Goal: Use online tool/utility: Utilize a website feature to perform a specific function

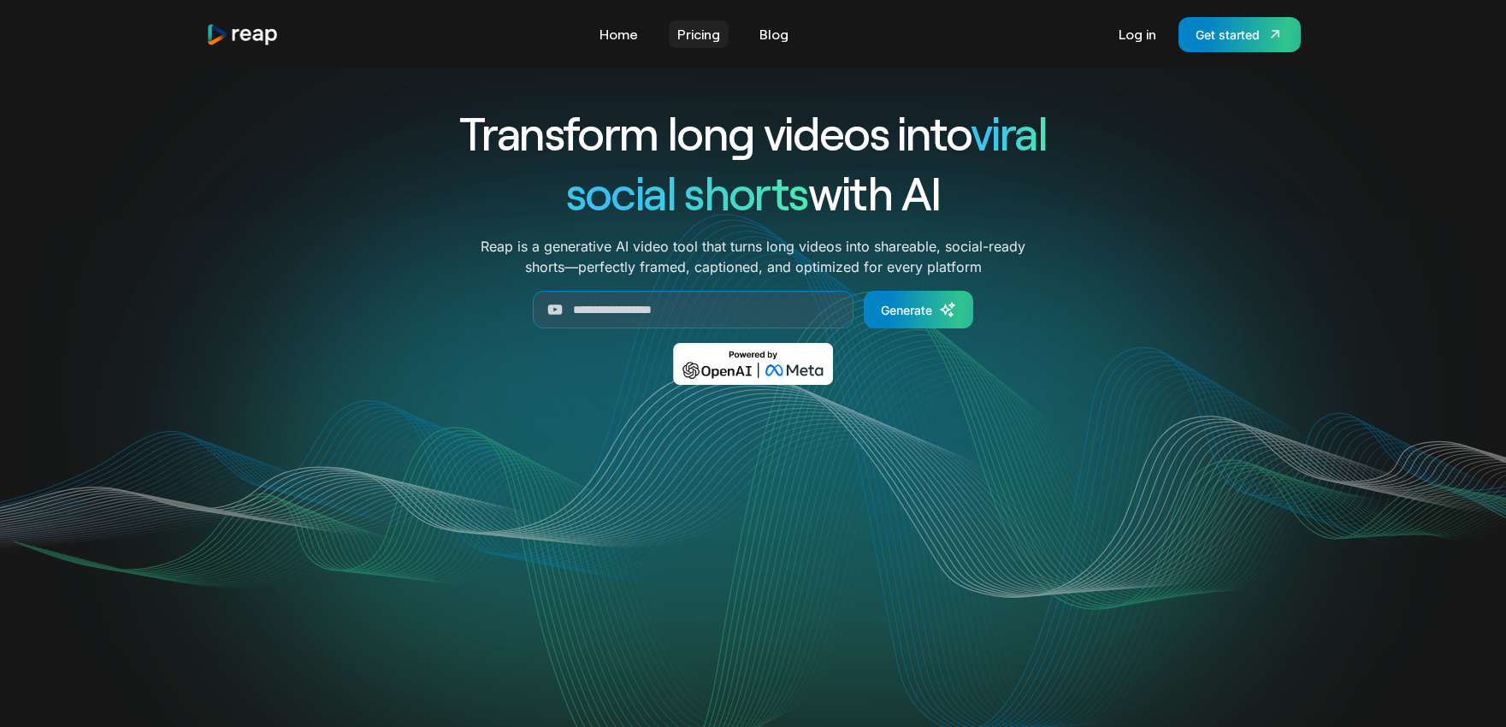
click at [708, 42] on link "Pricing" at bounding box center [699, 34] width 60 height 27
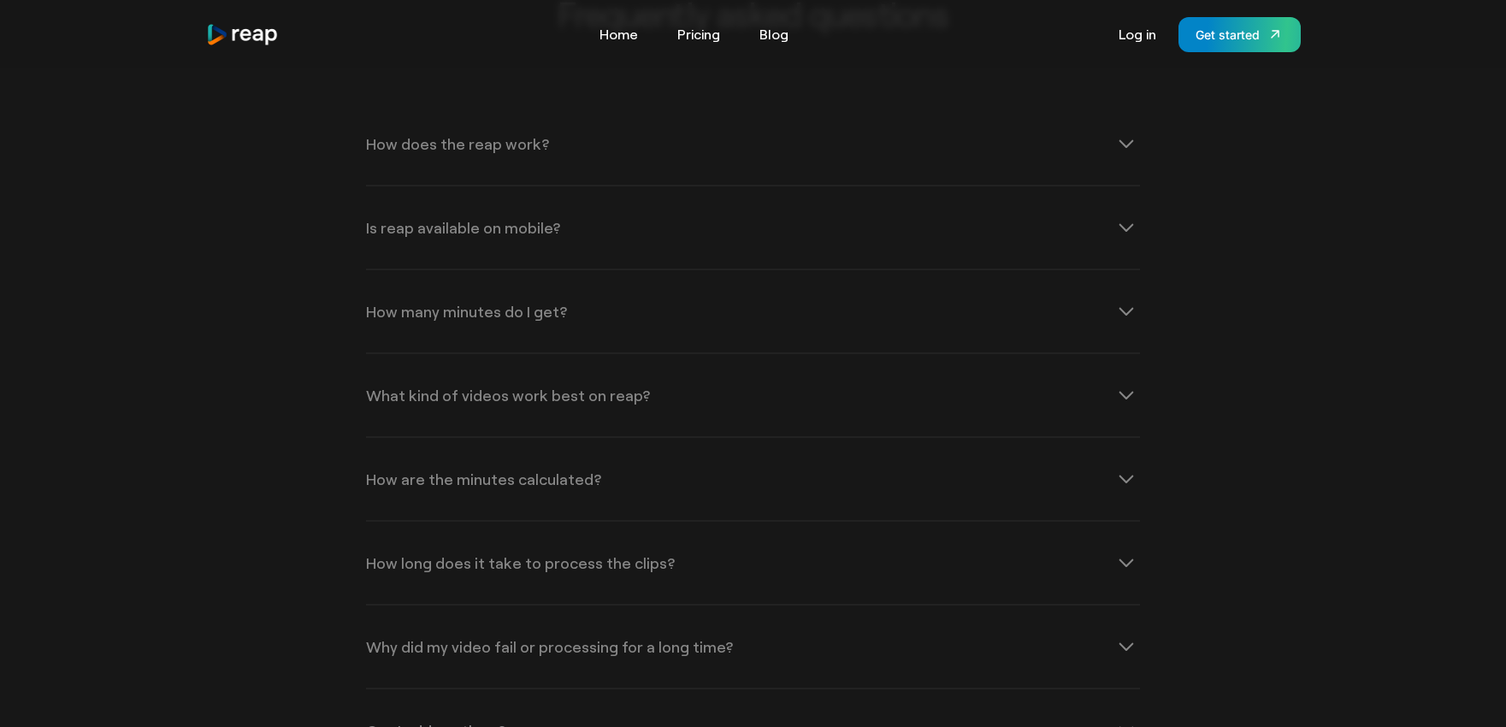
scroll to position [2378, 0]
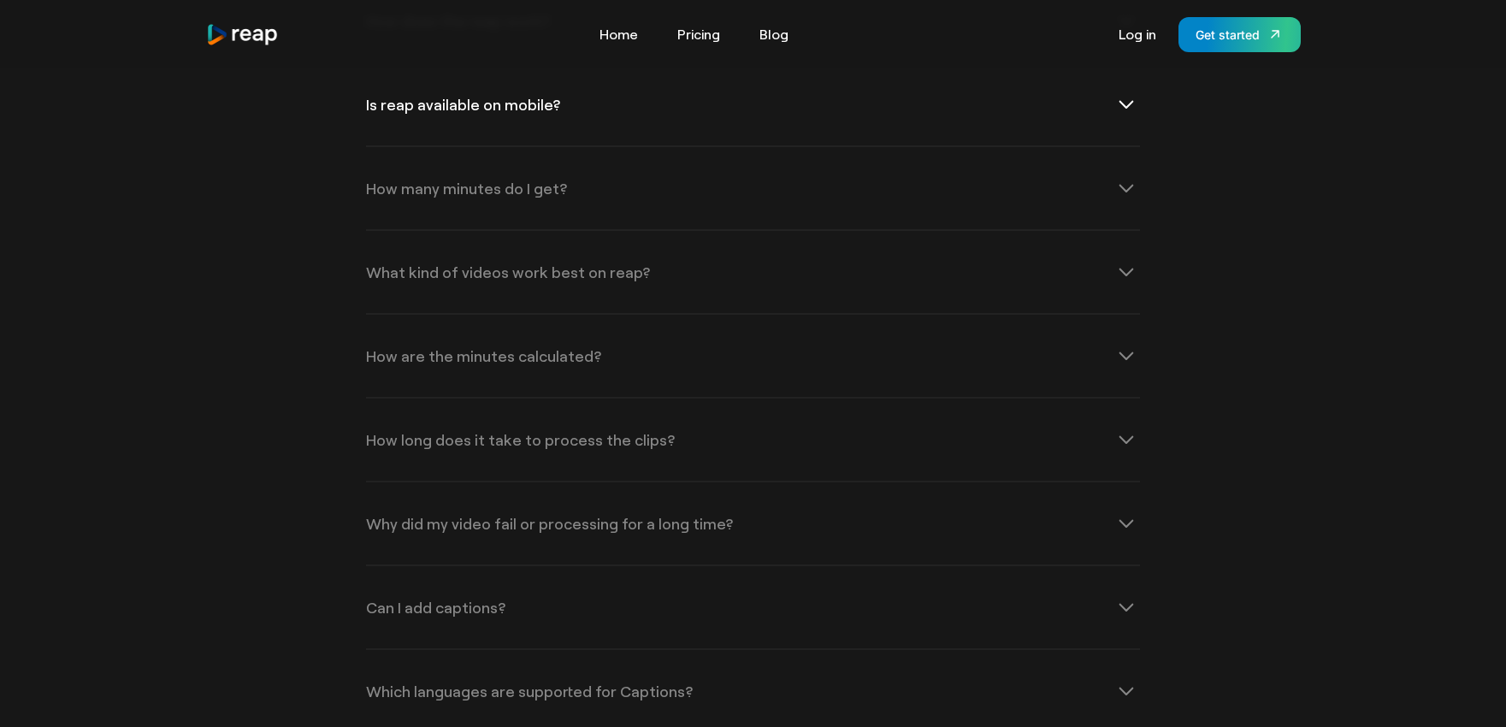
click at [1056, 115] on div "Is reap available on mobile?" at bounding box center [753, 104] width 774 height 82
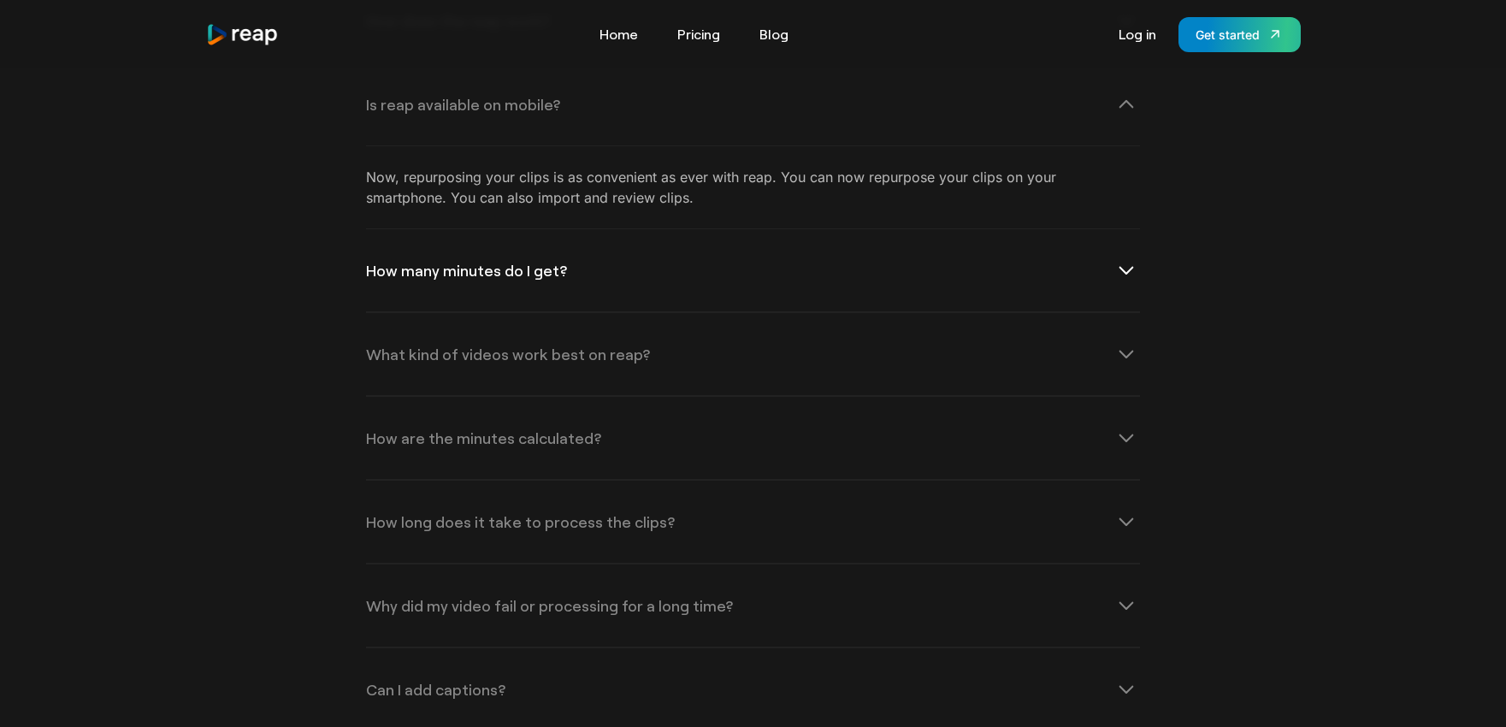
click at [1042, 269] on div "How many minutes do I get?" at bounding box center [753, 270] width 774 height 82
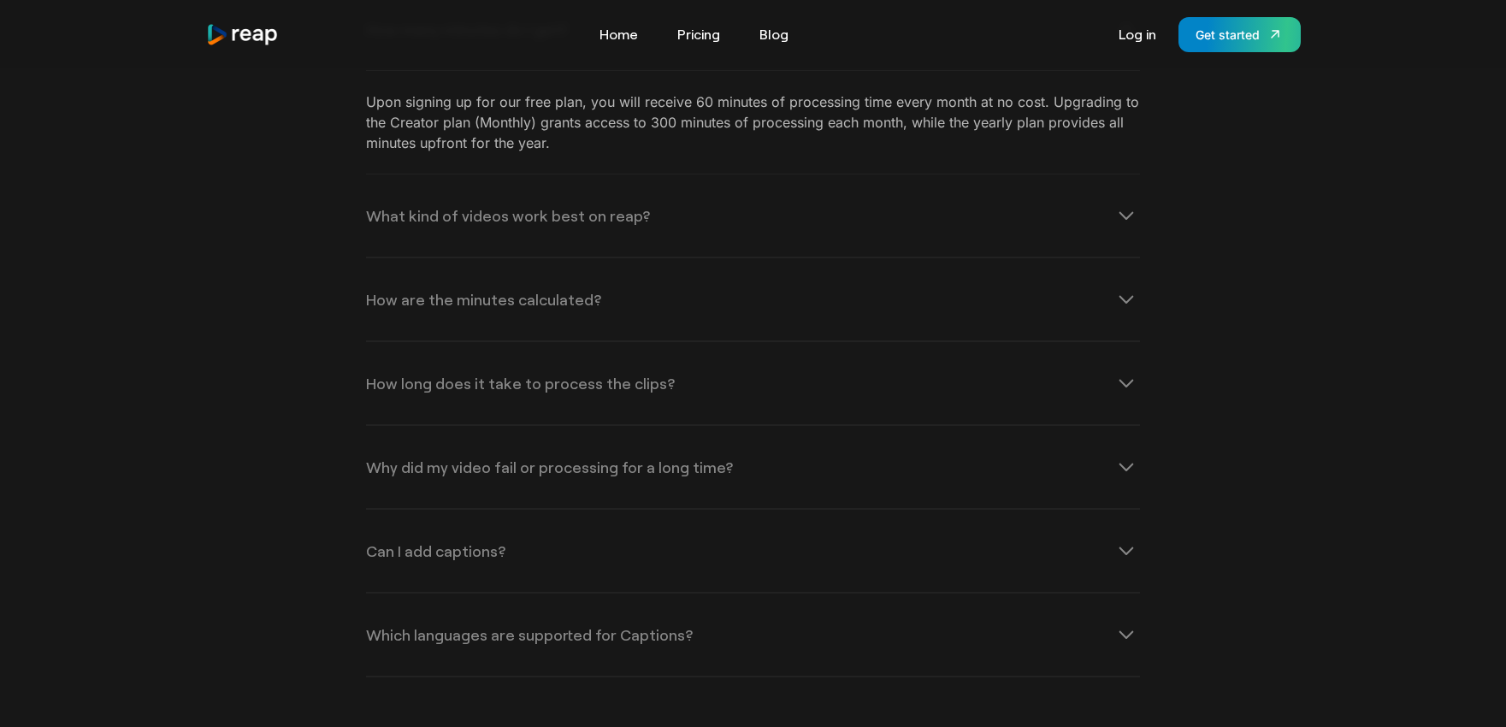
scroll to position [2581, 0]
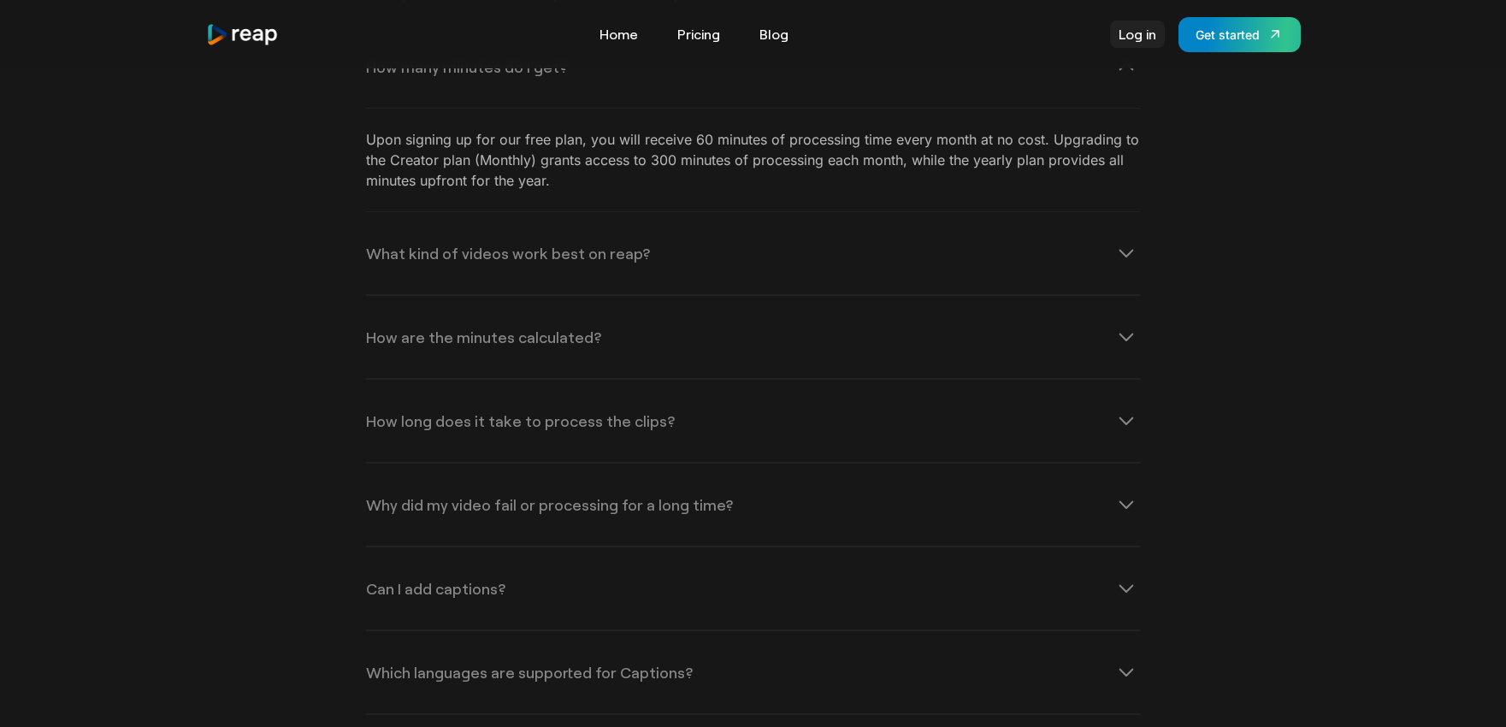
click at [1126, 32] on link "Log in" at bounding box center [1137, 34] width 55 height 27
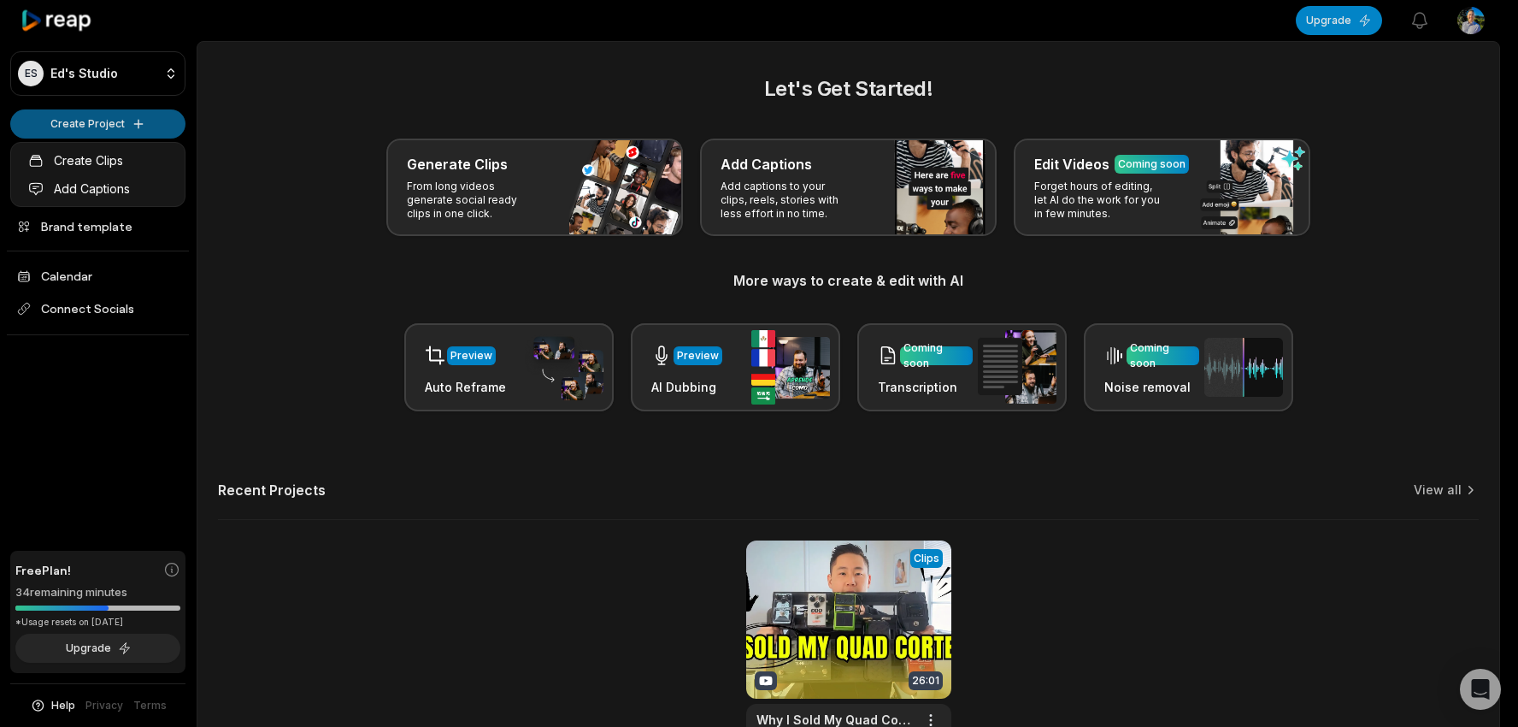
click at [155, 128] on html "ES [PERSON_NAME]'s Studio Create Project Home Projects Brand template Calendar …" at bounding box center [759, 363] width 1518 height 727
click at [84, 160] on link "Create Clips" at bounding box center [98, 160] width 167 height 28
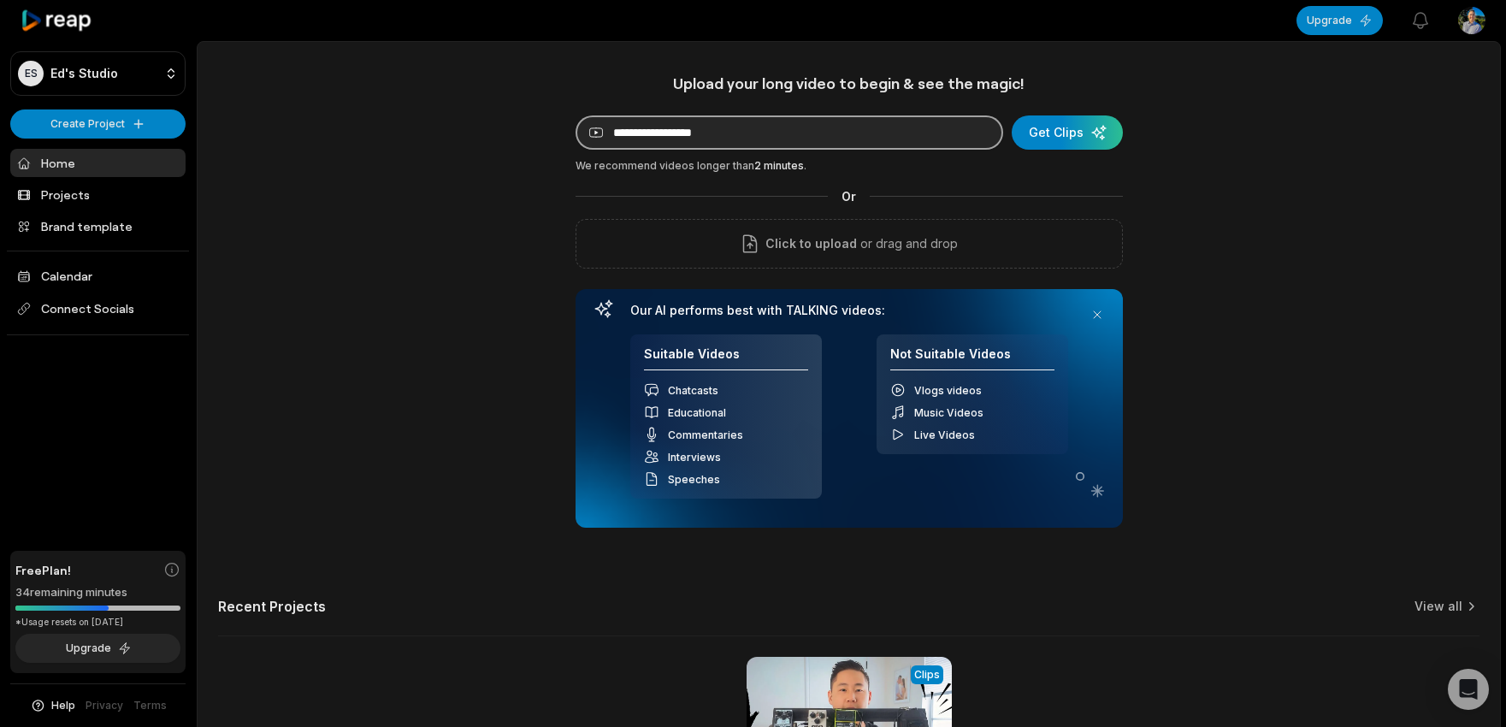
click at [730, 127] on input at bounding box center [788, 132] width 427 height 34
paste input "**********"
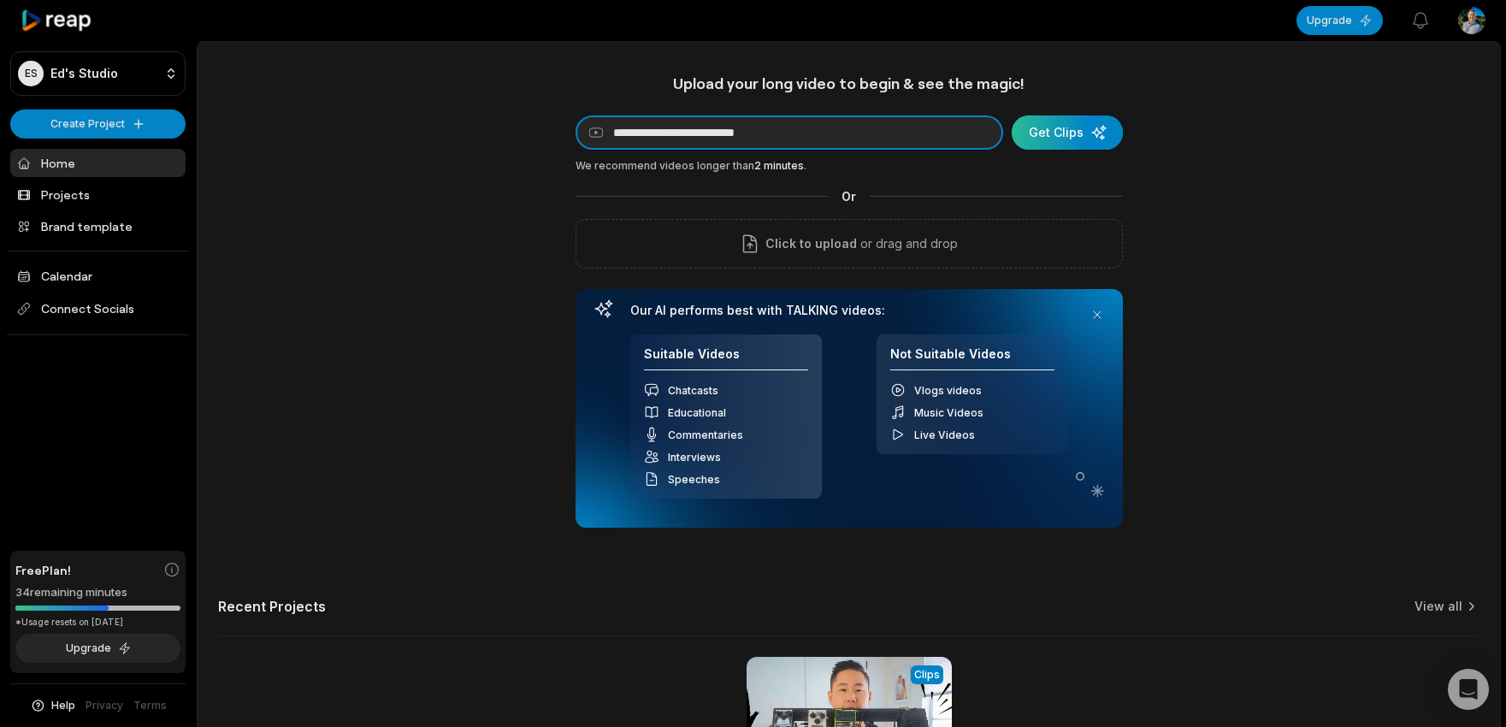
type input "**********"
click at [1099, 133] on div "submit" at bounding box center [1066, 132] width 111 height 34
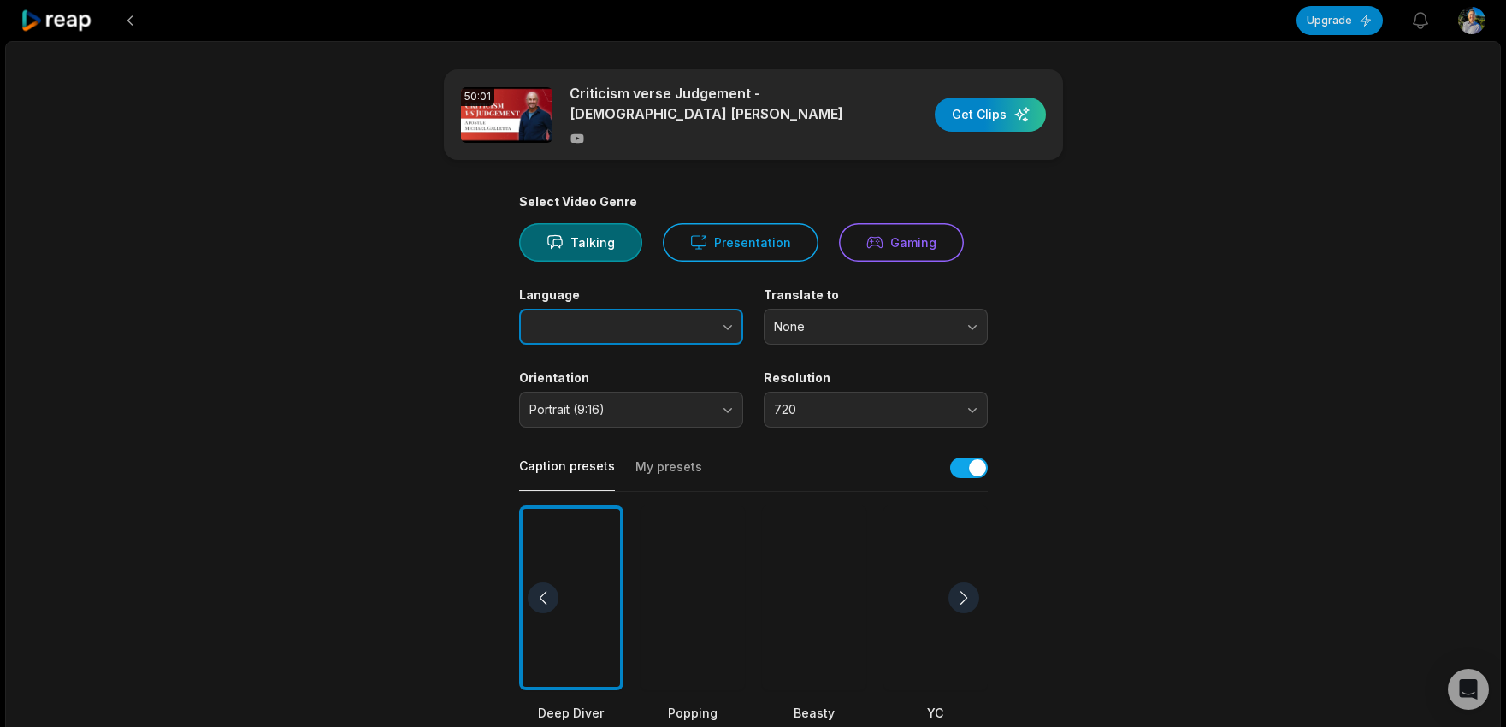
click at [692, 333] on button "button" at bounding box center [693, 327] width 97 height 36
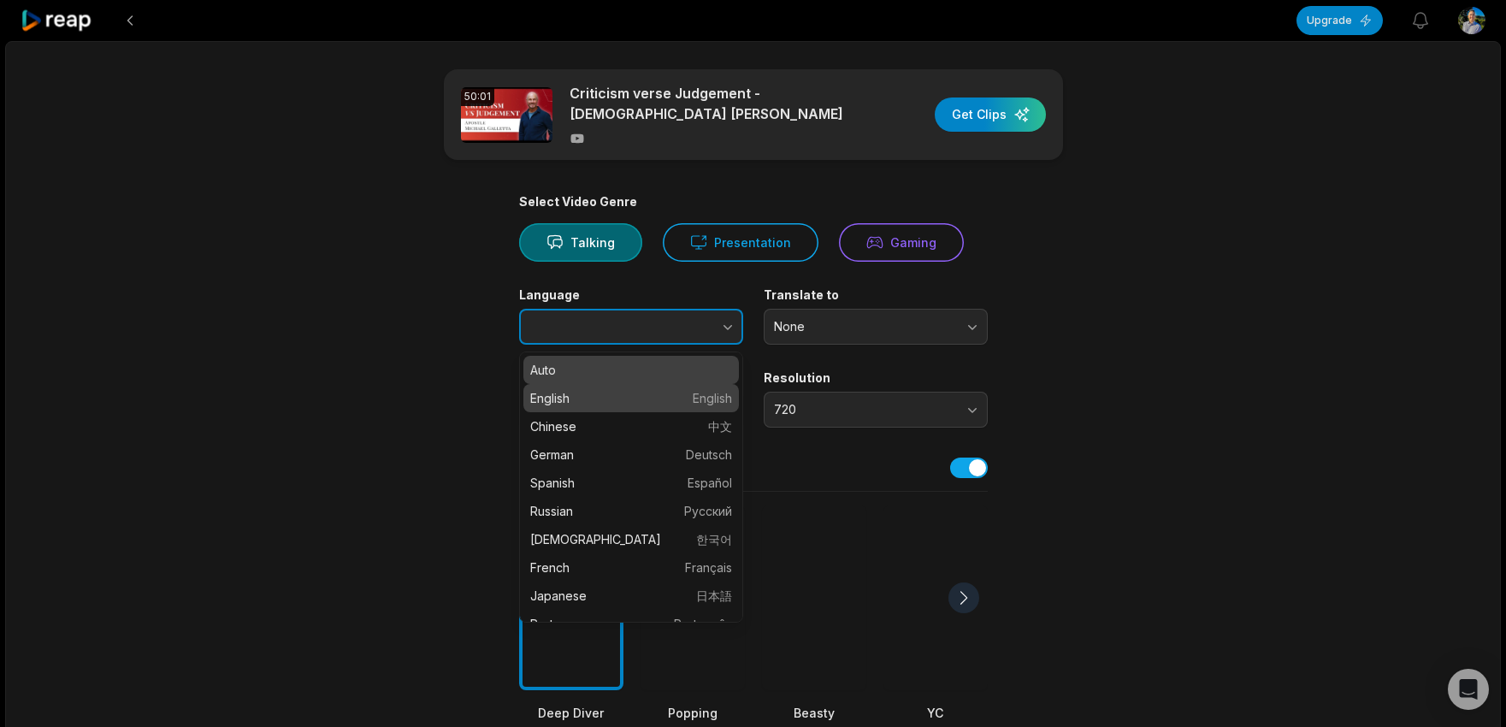
type input "*******"
drag, startPoint x: 645, startPoint y: 396, endPoint x: 685, endPoint y: 380, distance: 43.3
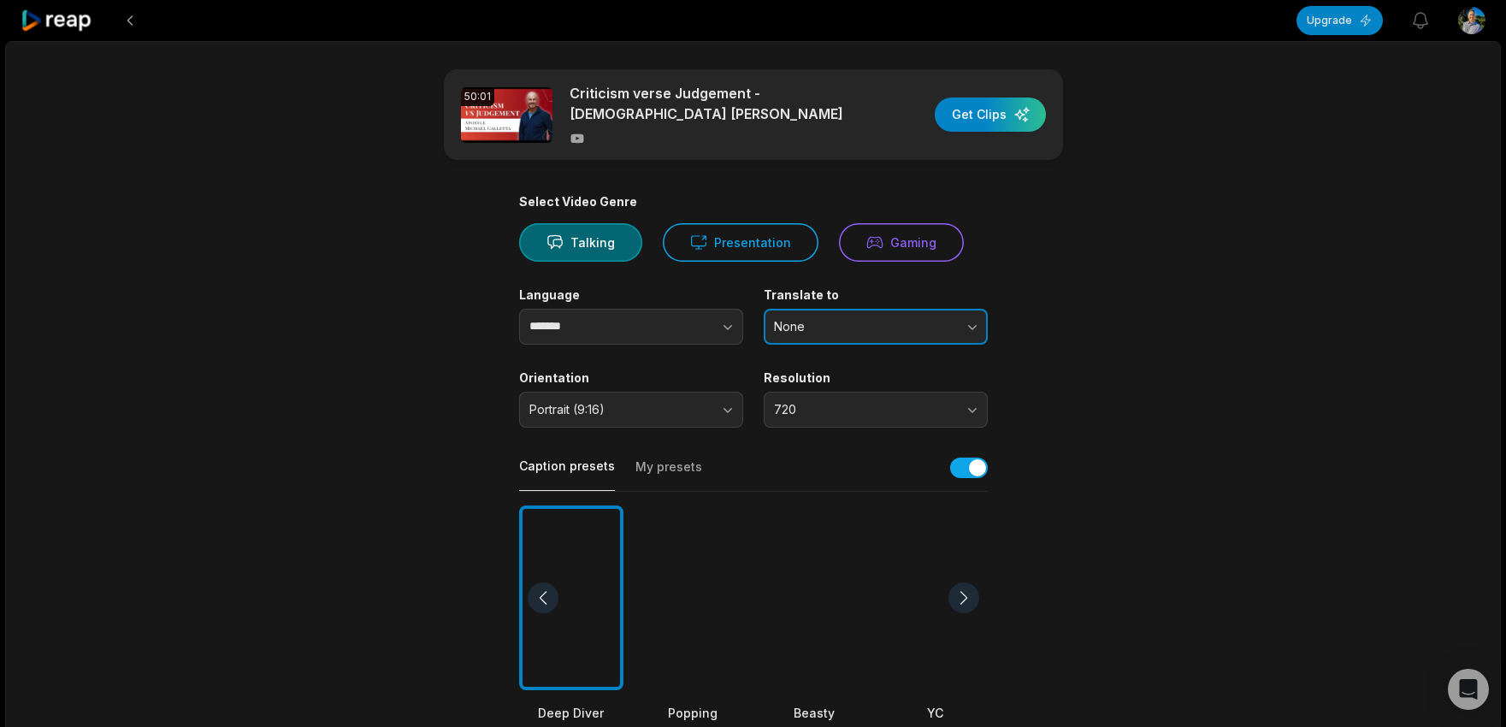
click at [822, 327] on span "None" at bounding box center [864, 326] width 180 height 15
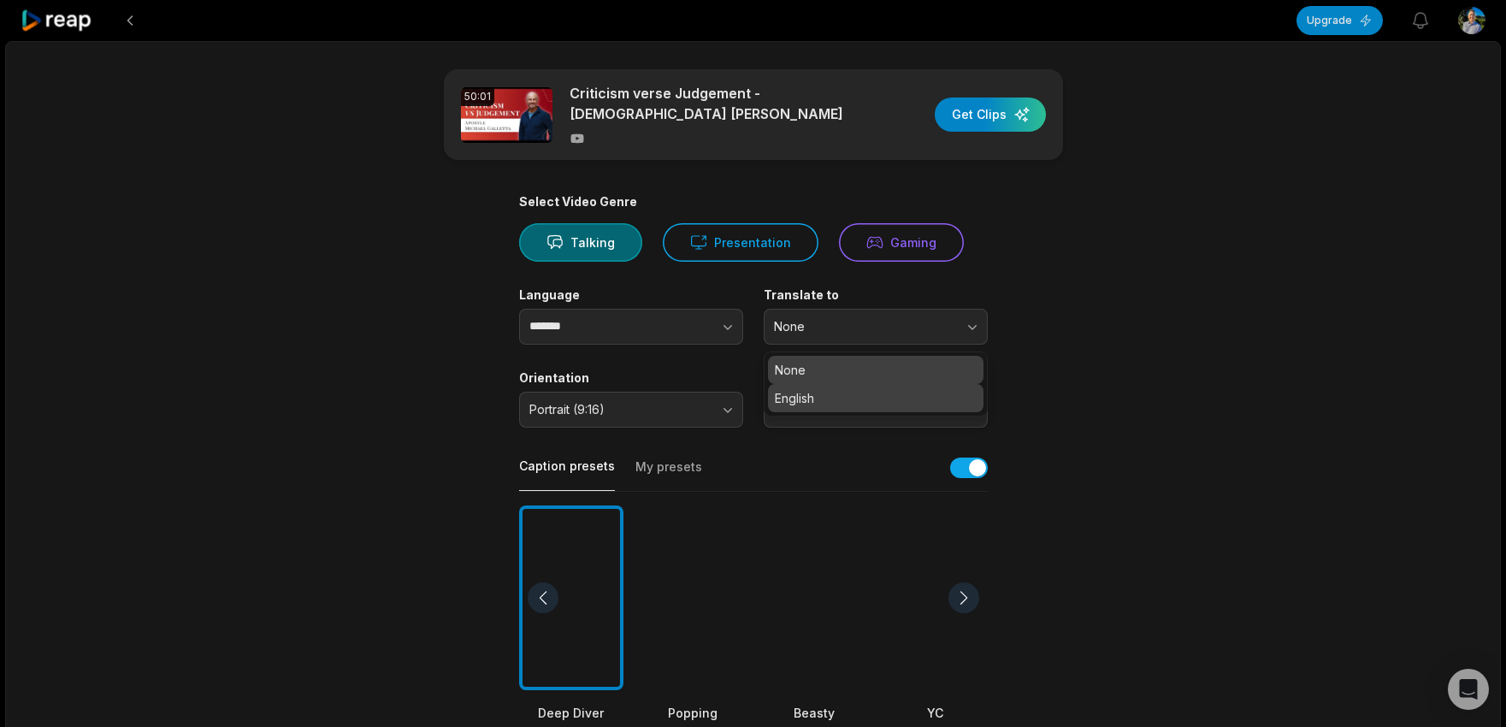
click at [833, 401] on p "English" at bounding box center [876, 398] width 202 height 18
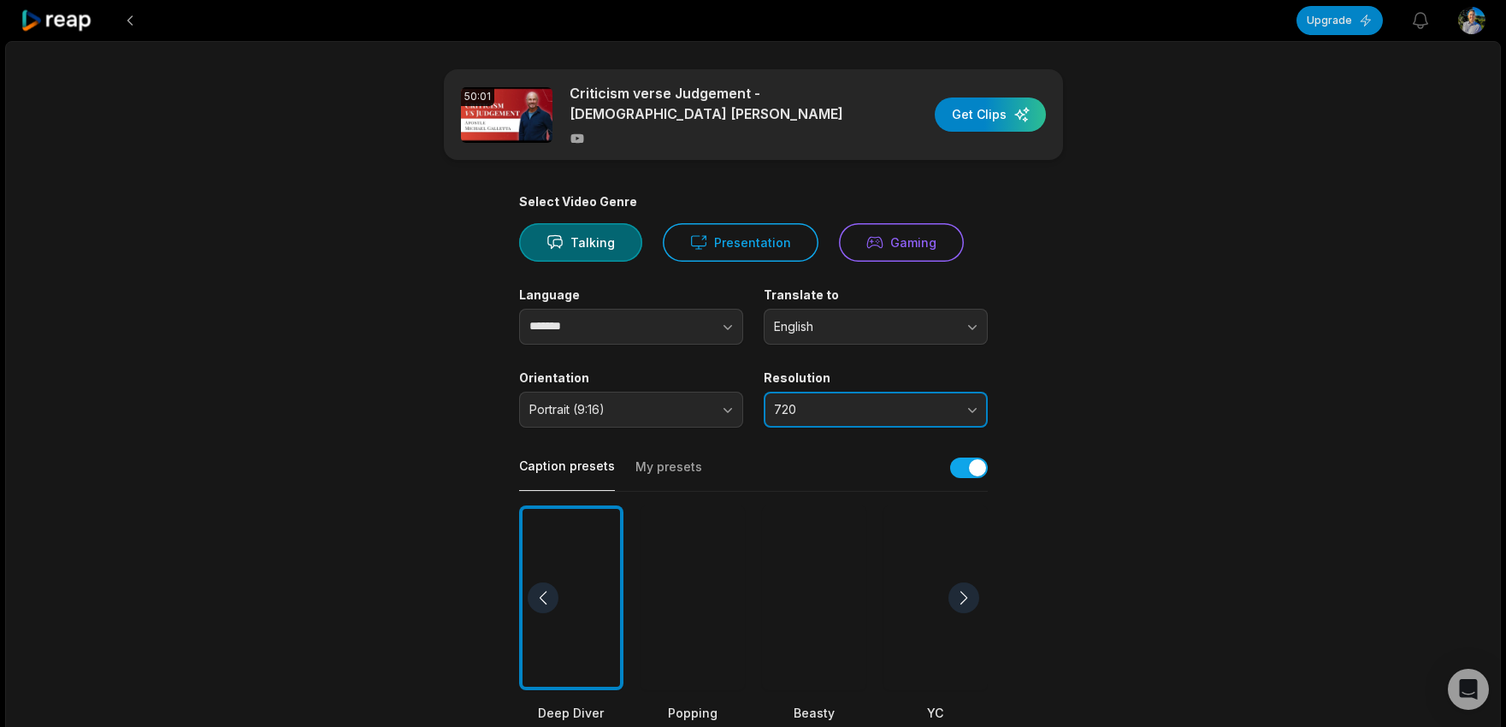
click at [840, 406] on span "720" at bounding box center [864, 409] width 180 height 15
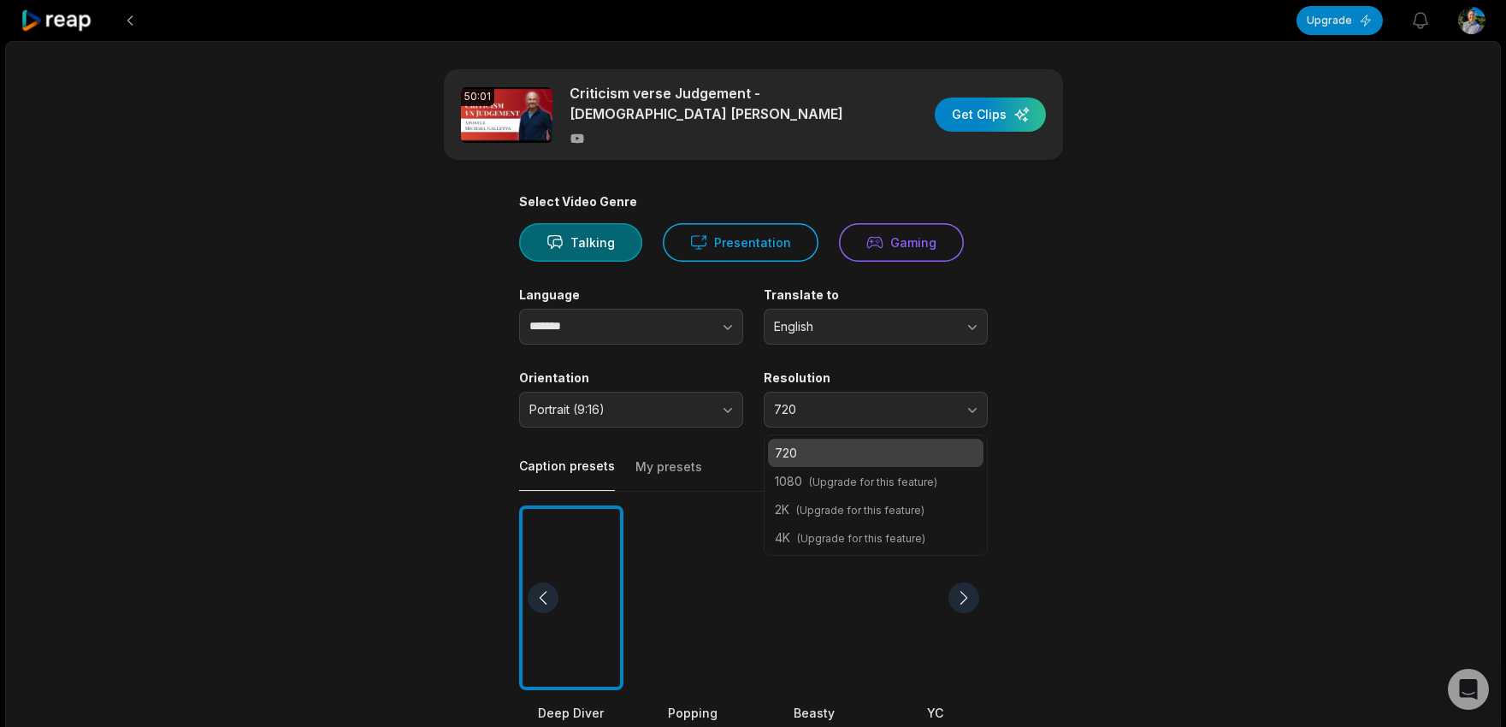
click at [1146, 374] on main "50:01 Criticism verse Judgement - Apostle Michael Get Clips Select Video Genre …" at bounding box center [753, 592] width 828 height 1047
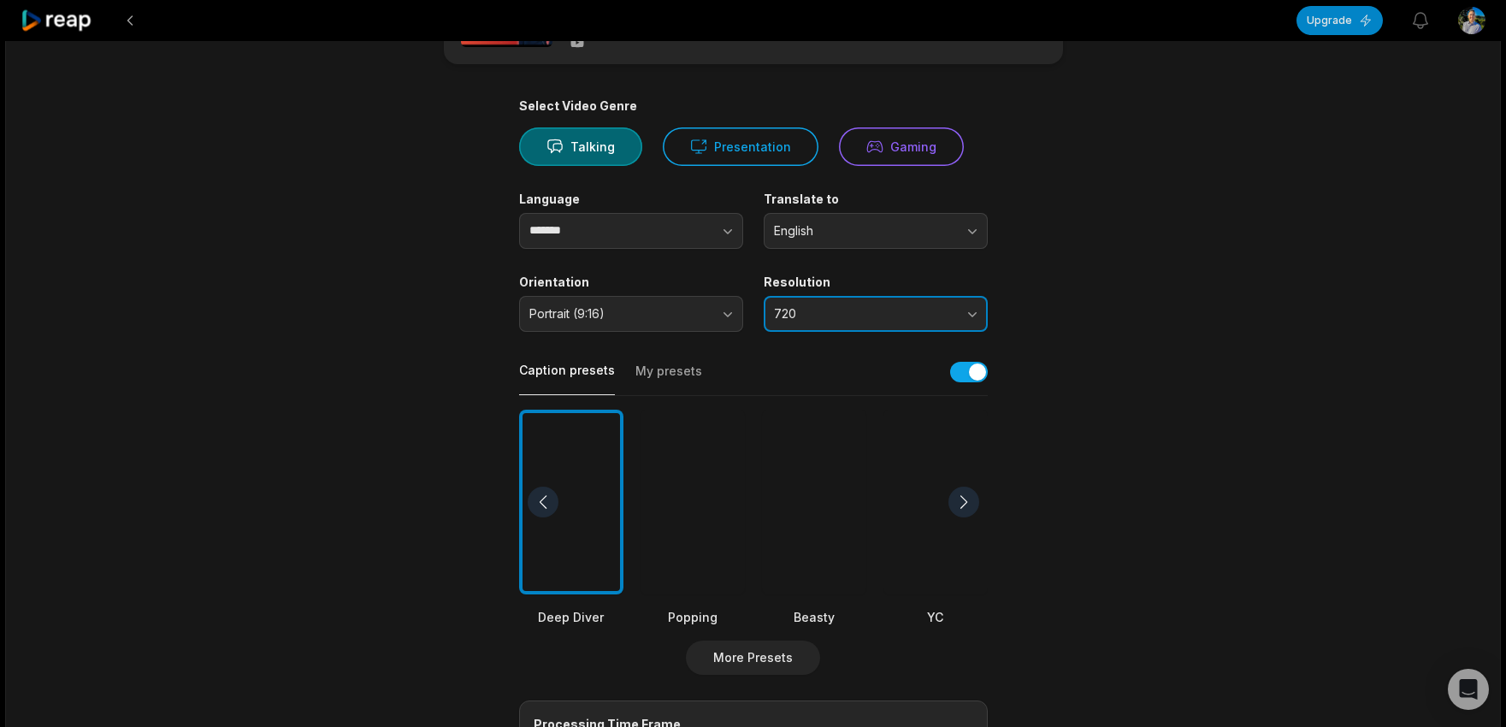
scroll to position [237, 0]
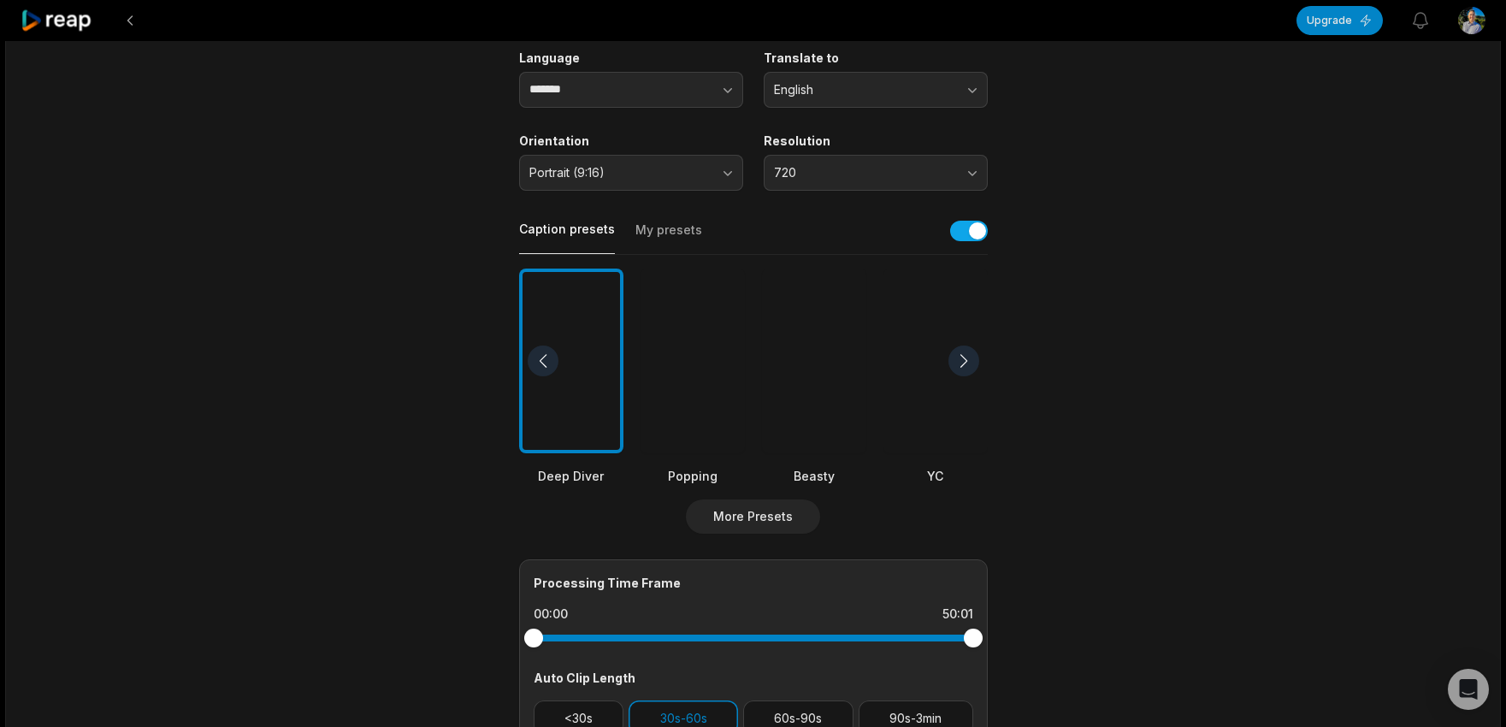
click at [712, 361] on div at bounding box center [692, 361] width 104 height 186
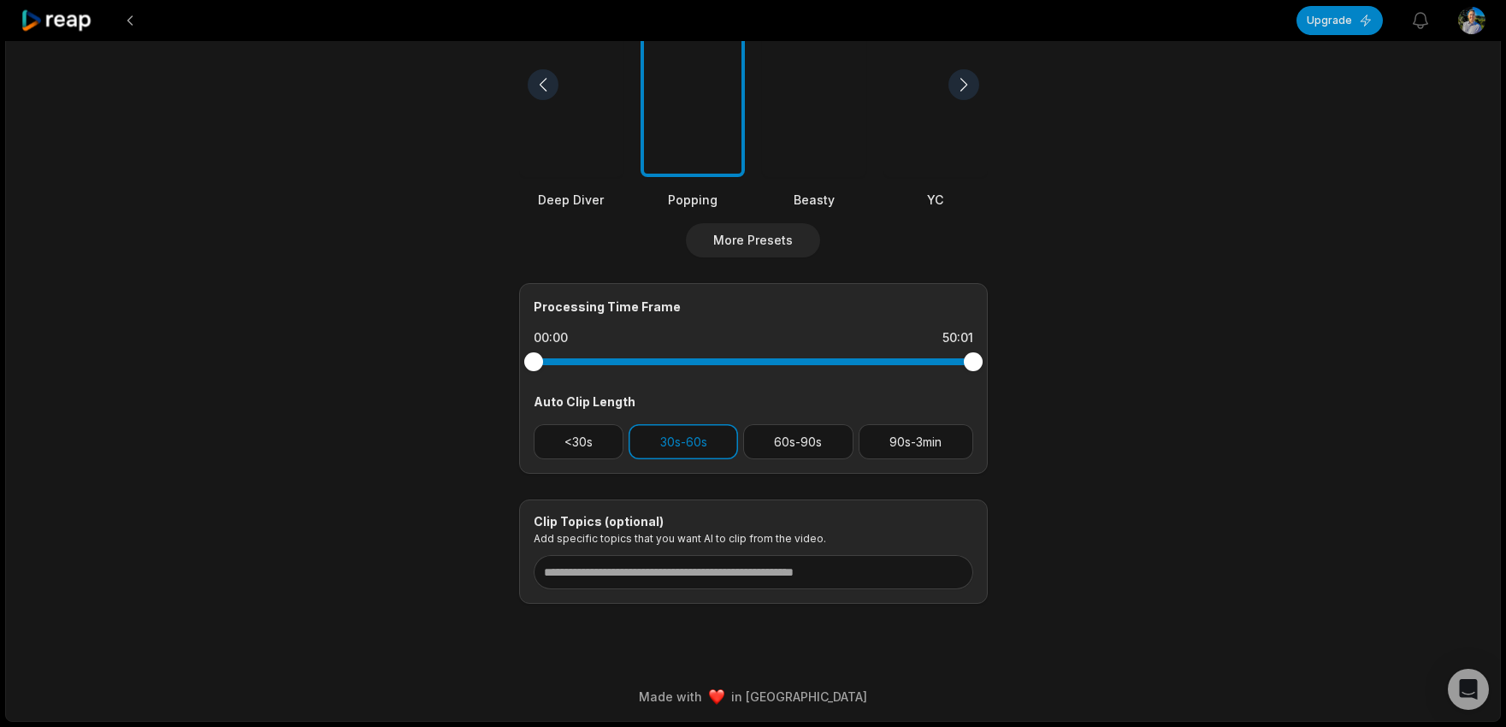
scroll to position [0, 0]
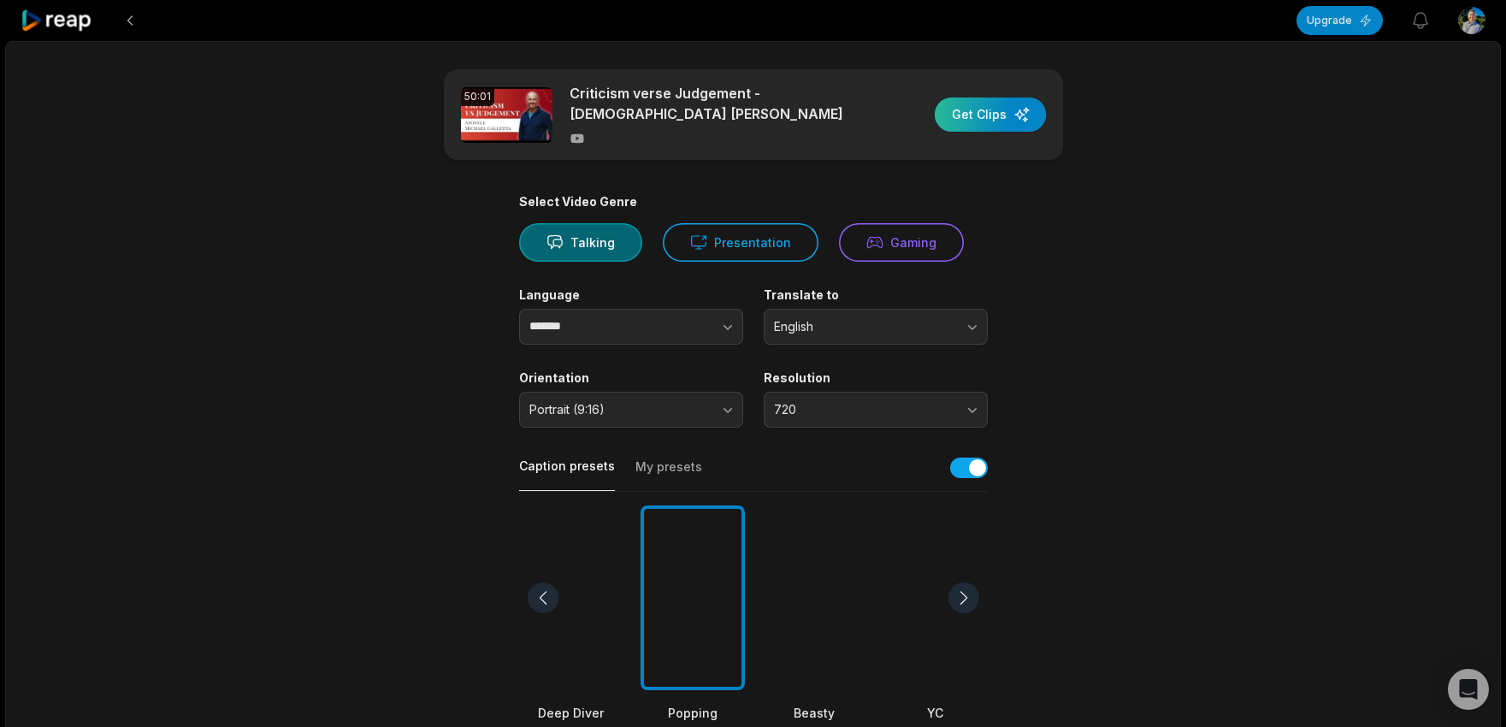
click at [979, 105] on div "button" at bounding box center [989, 114] width 111 height 34
click at [776, 241] on button "Presentation" at bounding box center [741, 242] width 156 height 38
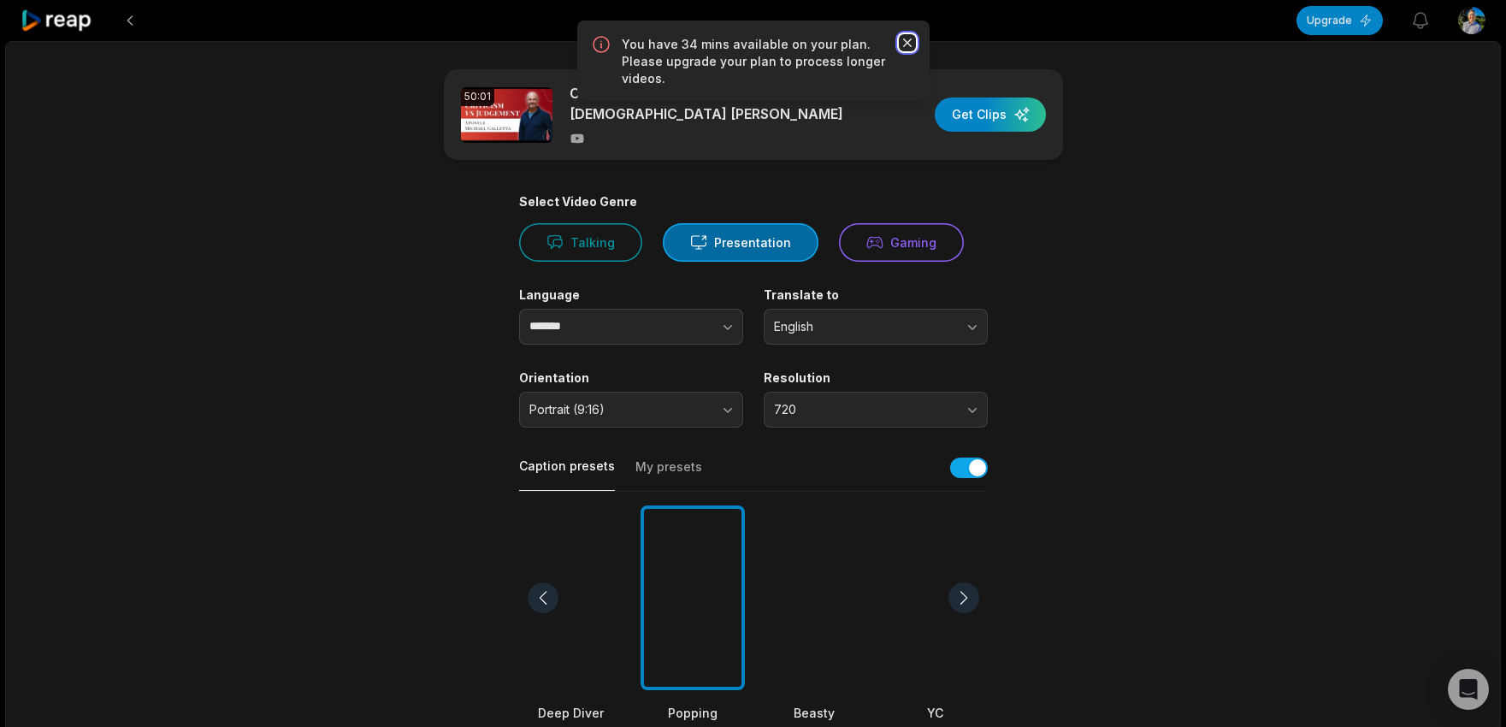
click at [909, 45] on icon "button" at bounding box center [906, 42] width 9 height 9
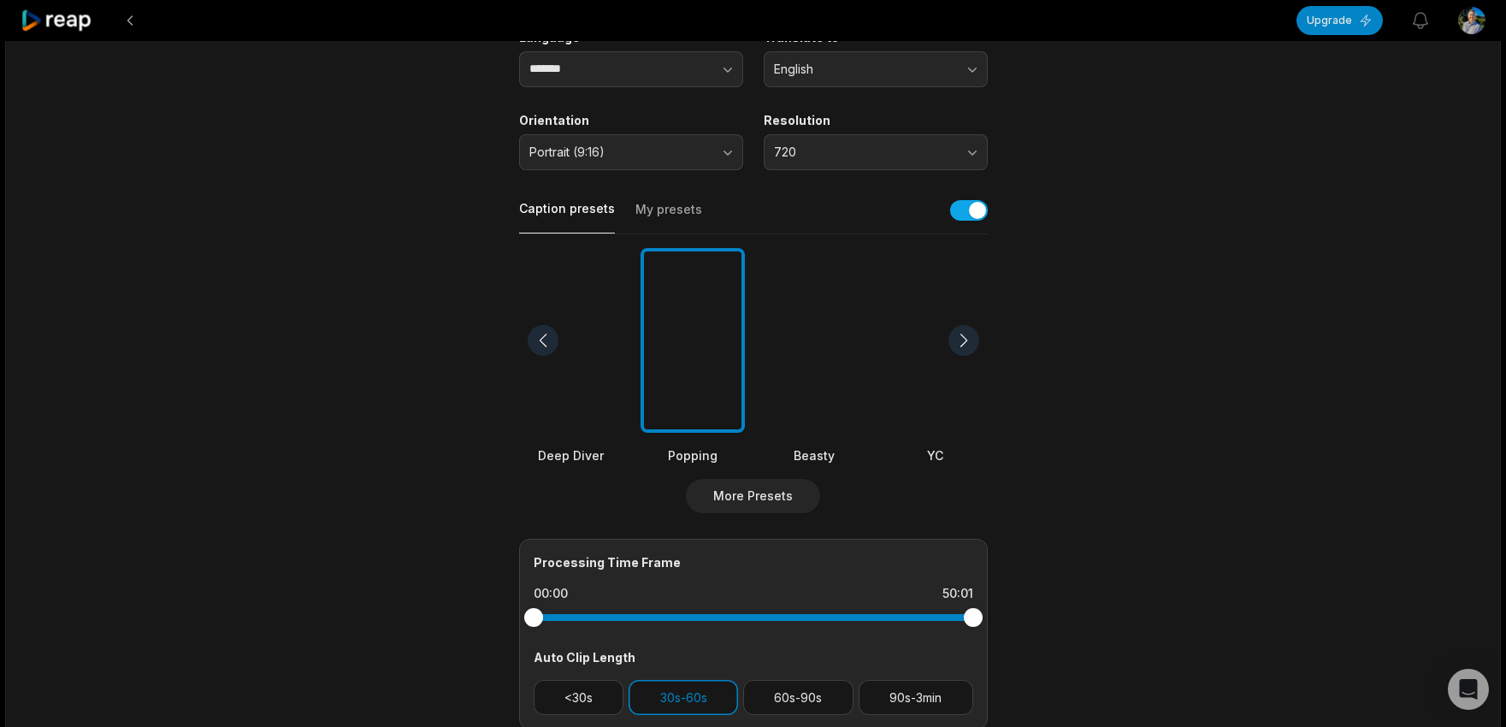
scroll to position [318, 0]
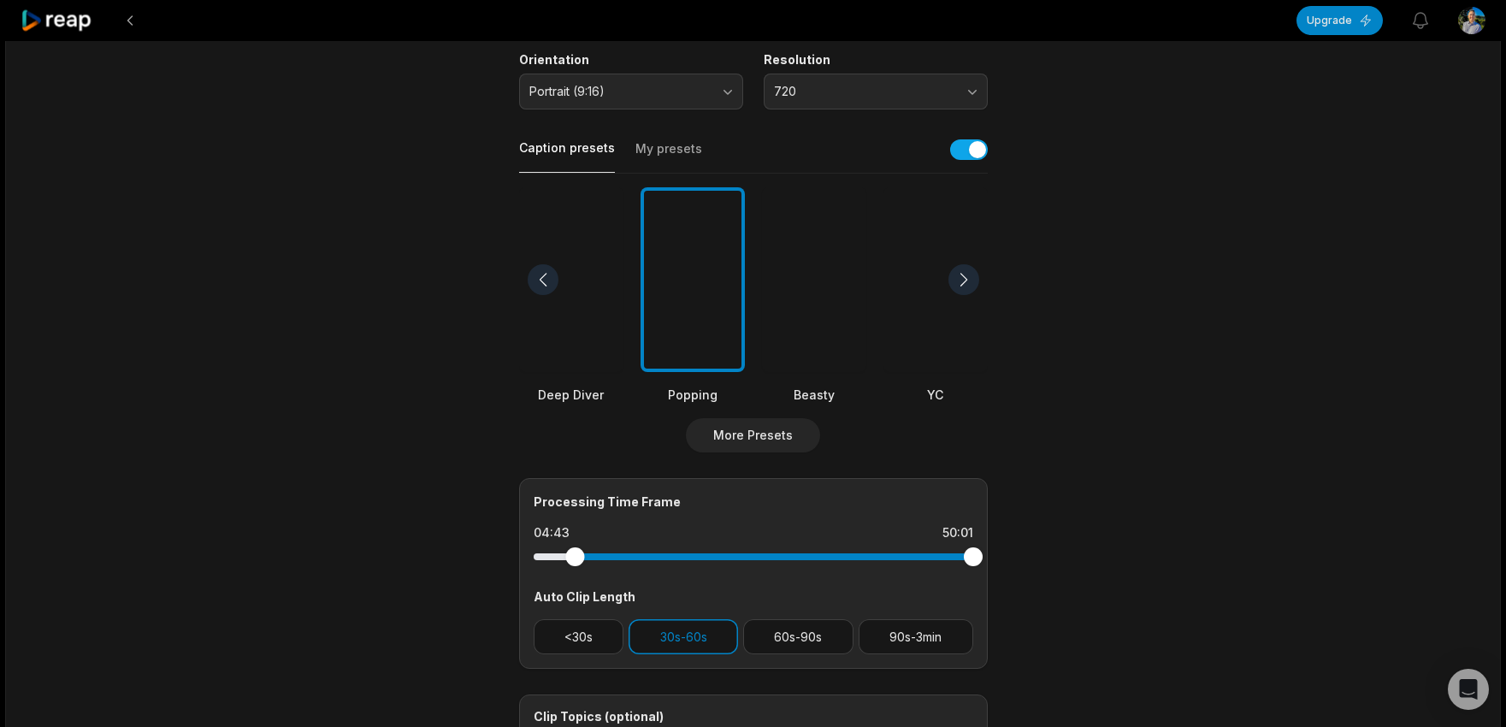
drag, startPoint x: 529, startPoint y: 557, endPoint x: 575, endPoint y: 562, distance: 45.5
click at [575, 562] on div at bounding box center [574, 556] width 19 height 19
drag, startPoint x: 972, startPoint y: 555, endPoint x: 970, endPoint y: 538, distance: 17.2
click at [925, 554] on div at bounding box center [926, 556] width 19 height 19
click at [1087, 489] on main "50:01 Criticism verse Judgement - Apostle Michael Get Clips Select Video Genre …" at bounding box center [753, 274] width 828 height 1047
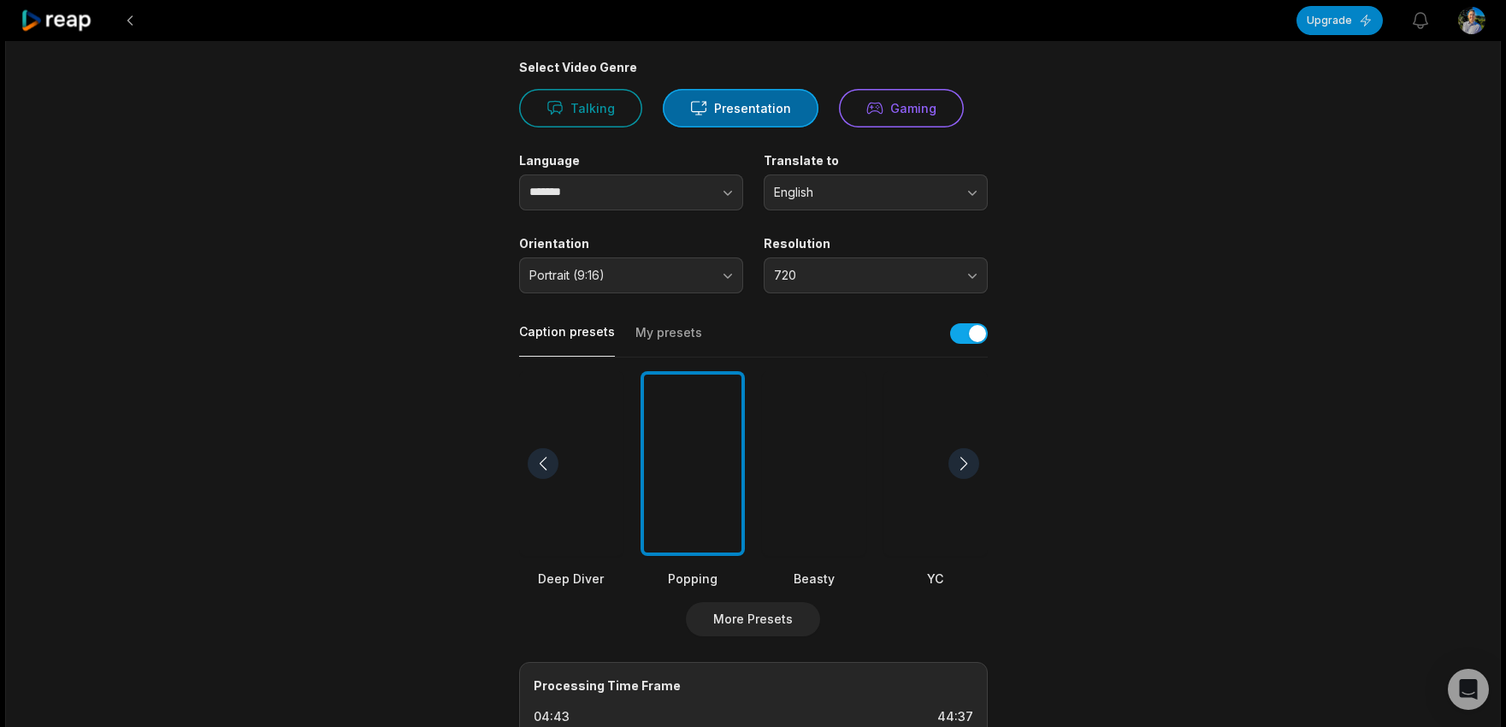
scroll to position [0, 0]
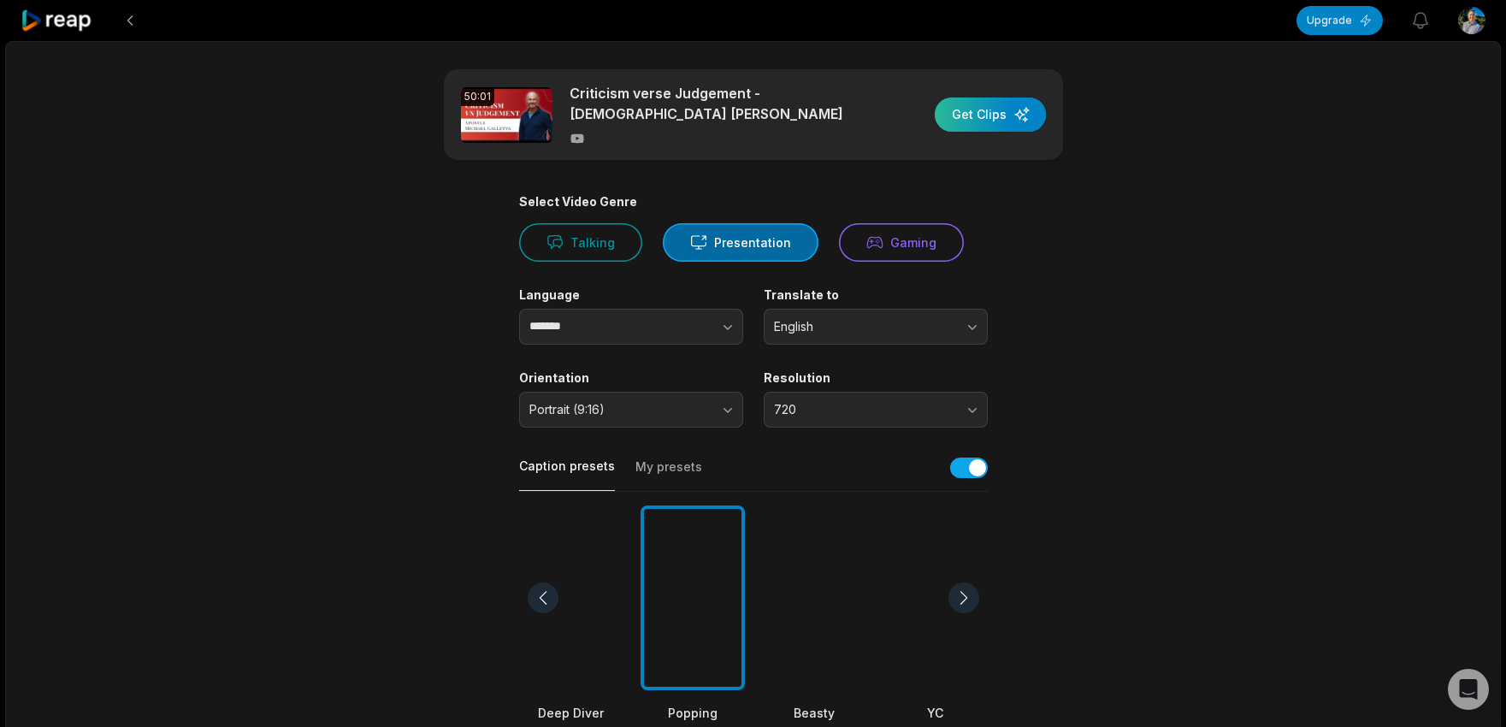
click at [994, 130] on div "button" at bounding box center [989, 114] width 111 height 34
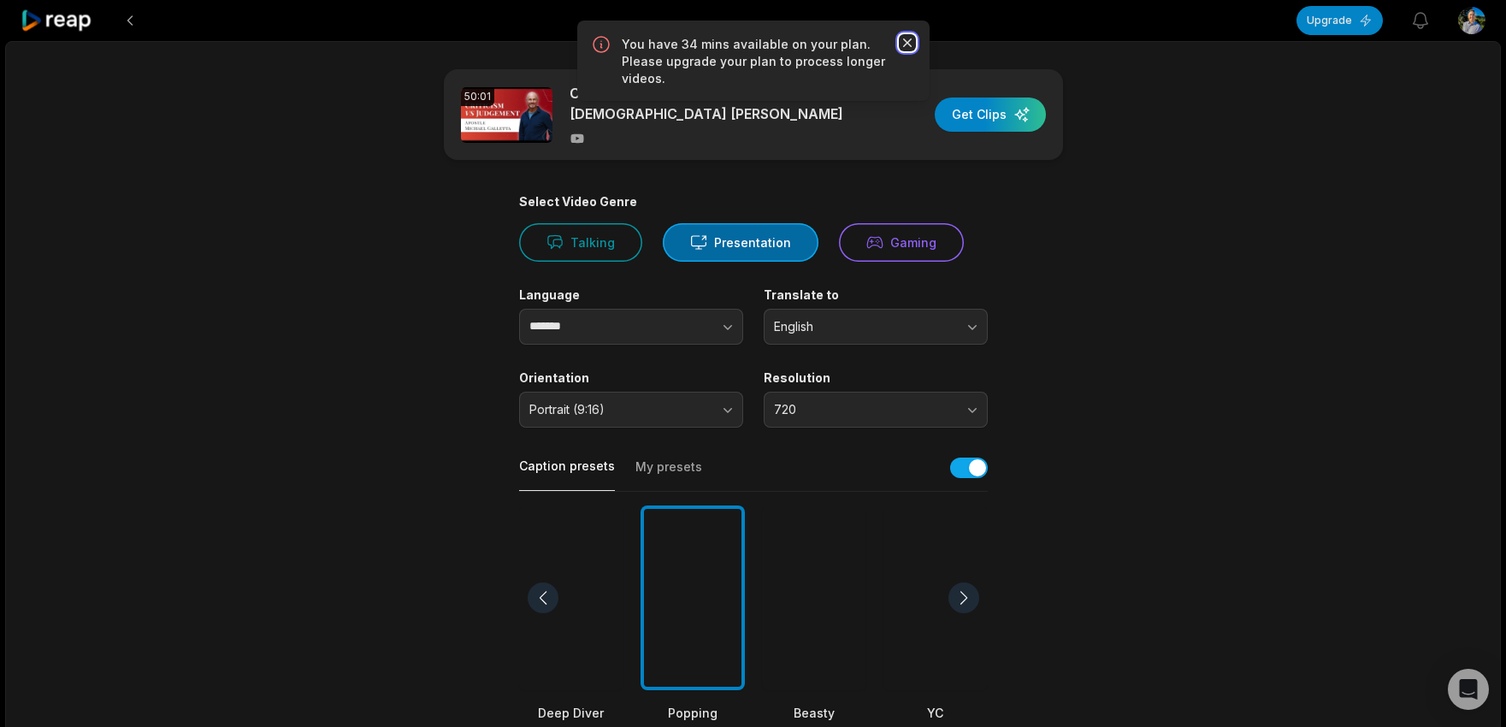
click at [899, 41] on icon "button" at bounding box center [907, 42] width 17 height 17
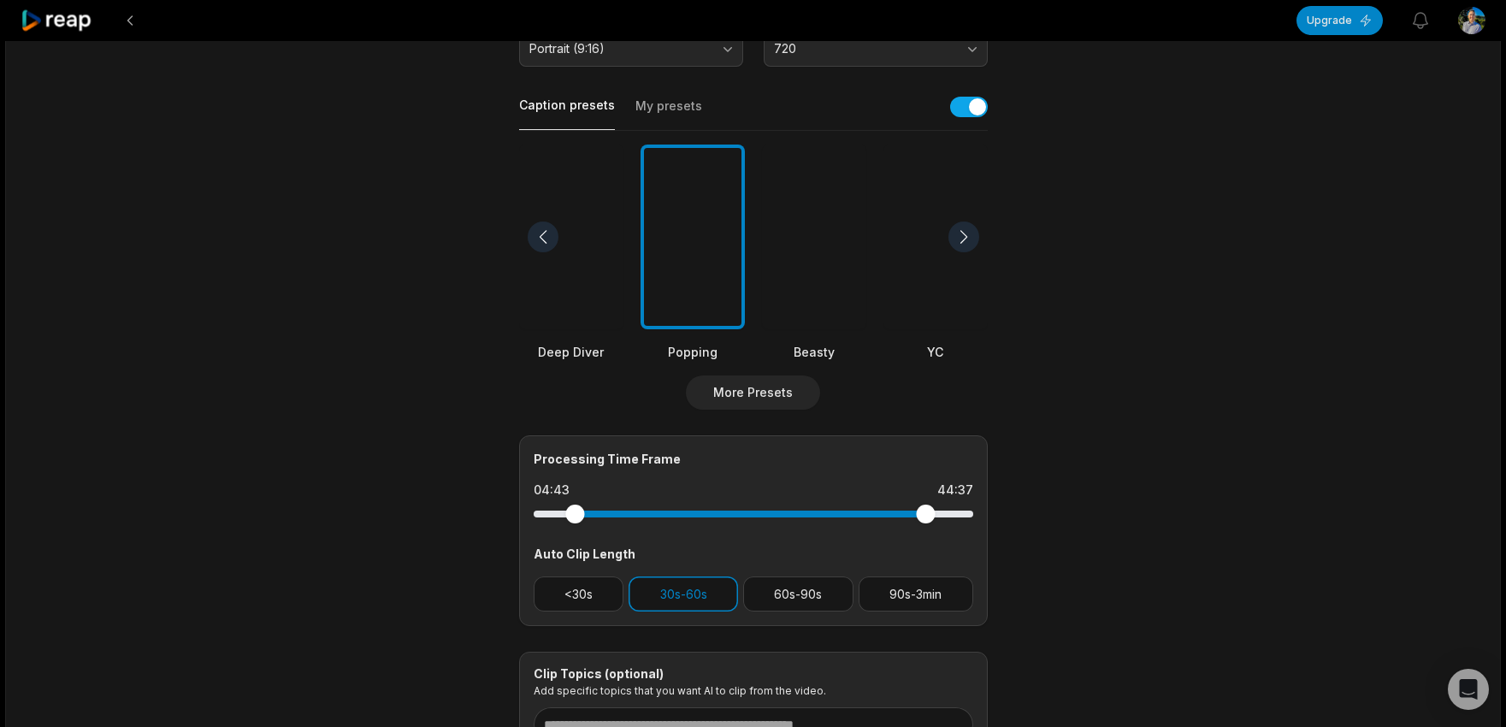
scroll to position [513, 0]
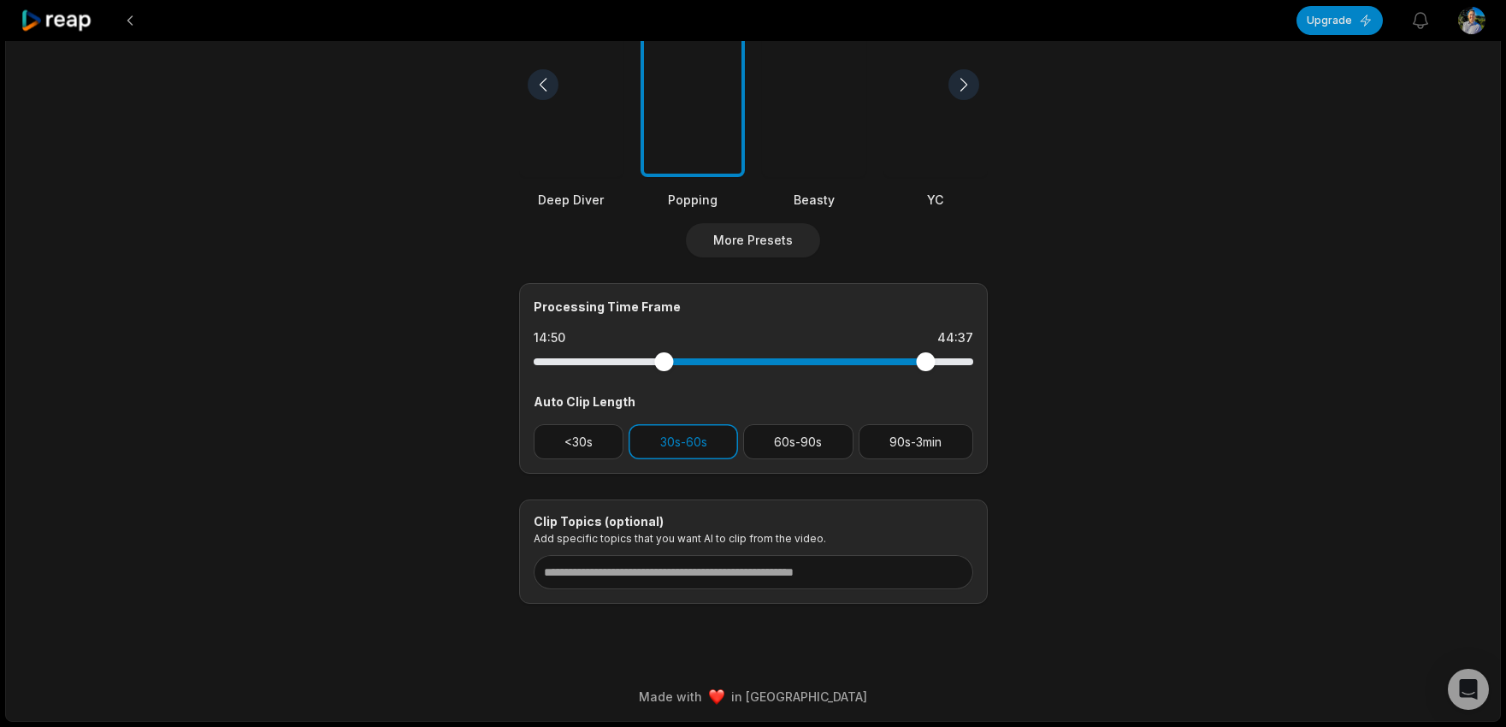
drag, startPoint x: 574, startPoint y: 360, endPoint x: 664, endPoint y: 367, distance: 90.9
click at [664, 367] on div at bounding box center [663, 361] width 19 height 19
drag, startPoint x: 919, startPoint y: 356, endPoint x: 829, endPoint y: 354, distance: 89.8
click at [910, 356] on div at bounding box center [919, 361] width 19 height 19
click at [1113, 286] on main "50:01 Criticism verse Judgement - Apostle Michael Get Clips Select Video Genre …" at bounding box center [753, 79] width 828 height 1047
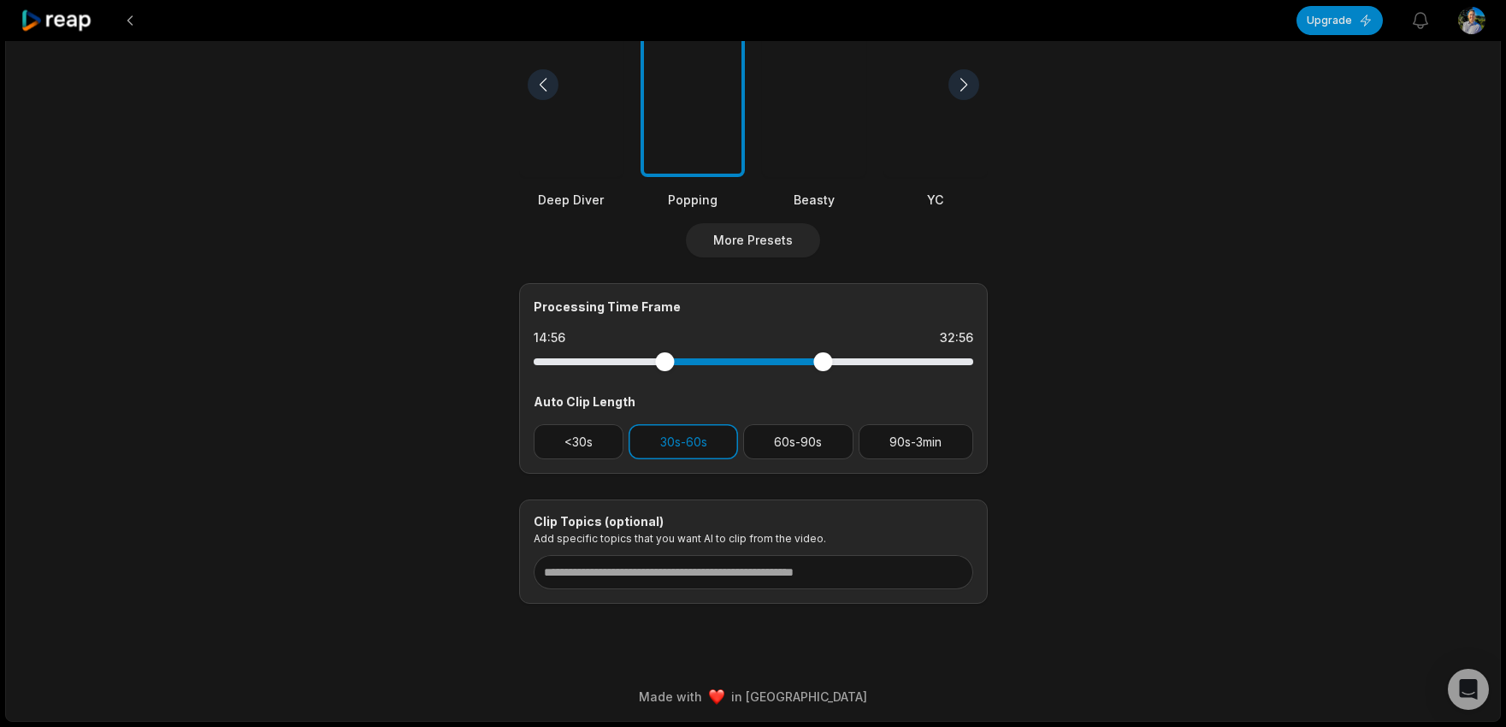
scroll to position [0, 0]
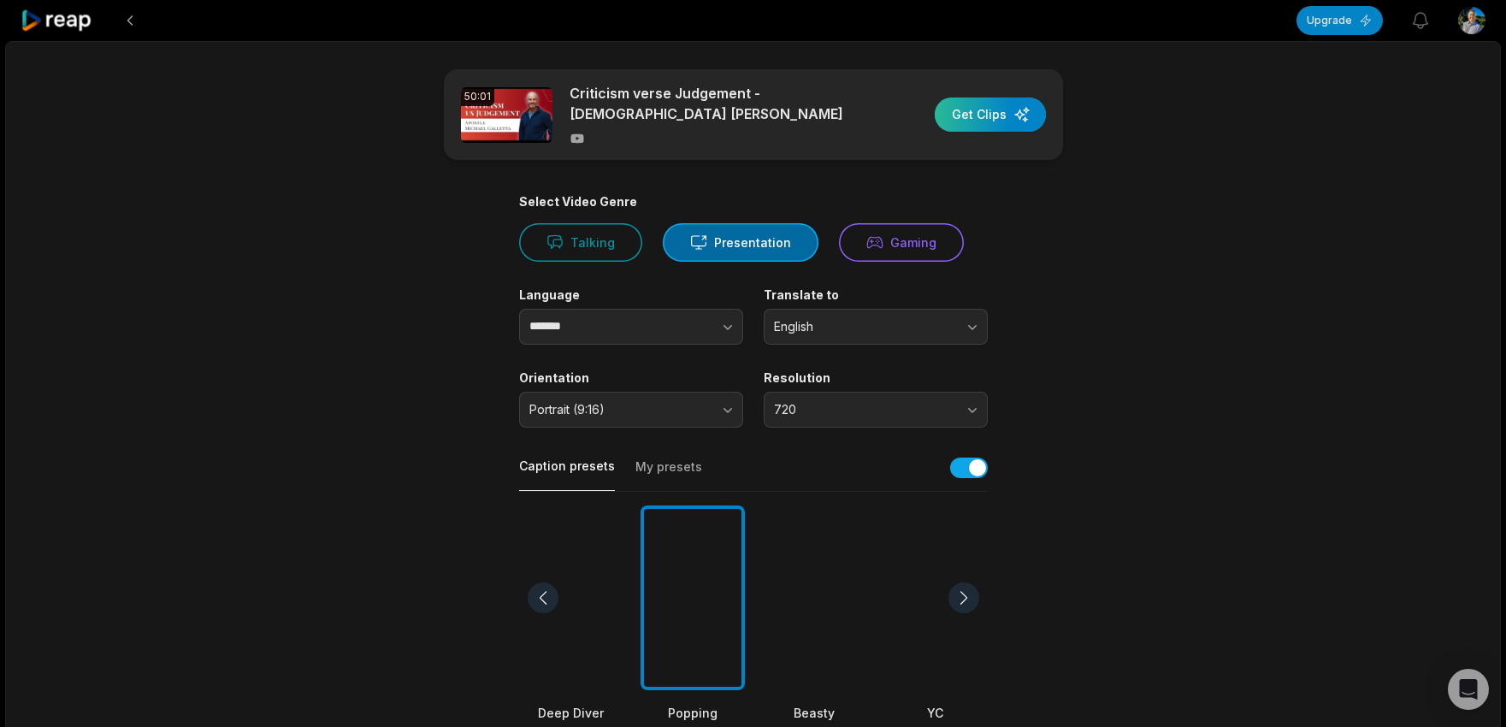
click at [991, 115] on div "button" at bounding box center [989, 114] width 111 height 34
